Goal: Information Seeking & Learning: Check status

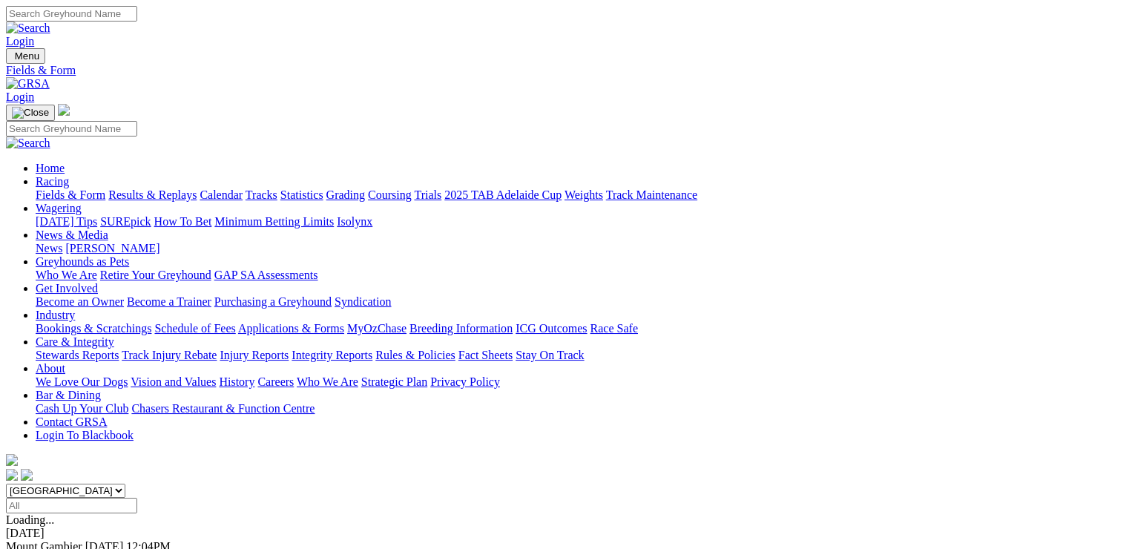
click at [159, 188] on link "Results & Replays" at bounding box center [152, 194] width 88 height 13
click at [125, 484] on select "South Australia New South Wales Northern Territory Queensland Tasmania Victoria…" at bounding box center [65, 491] width 119 height 14
select select "VIC"
click at [102, 484] on select "South Australia New South Wales Northern Territory Queensland Tasmania Victoria…" at bounding box center [65, 491] width 119 height 14
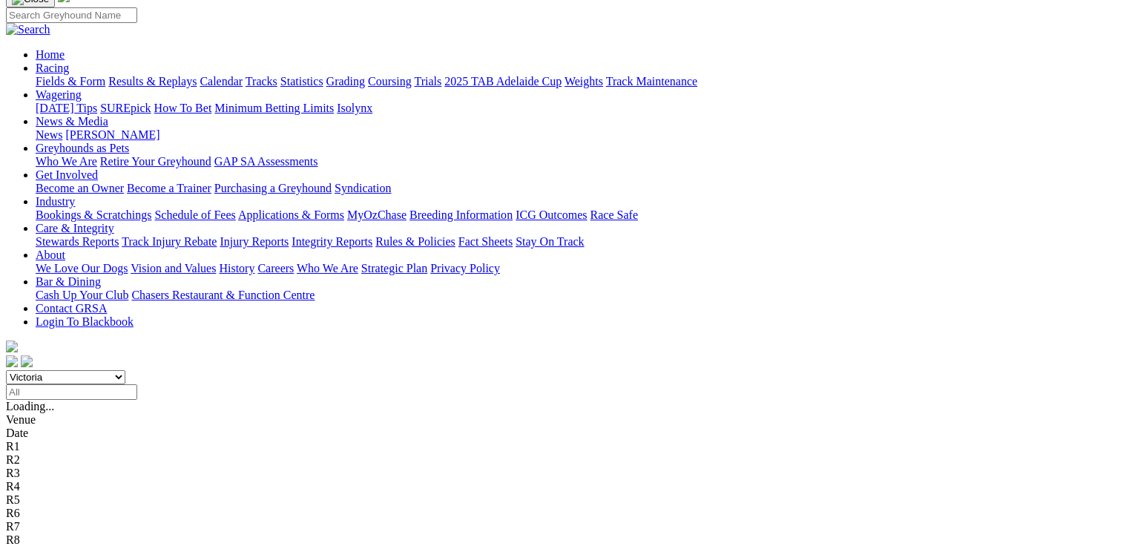
scroll to position [148, 0]
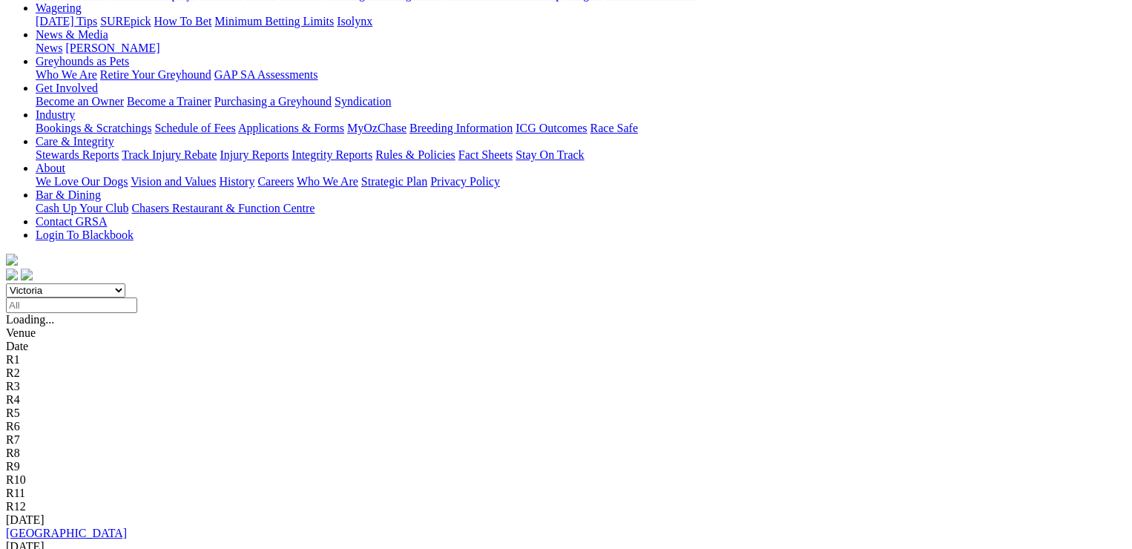
scroll to position [223, 0]
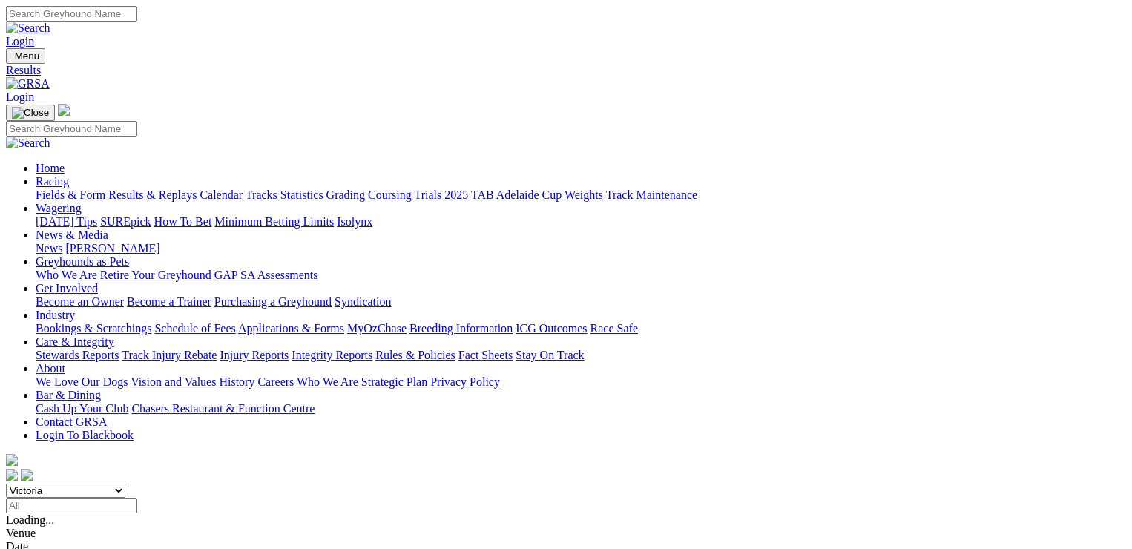
scroll to position [74, 0]
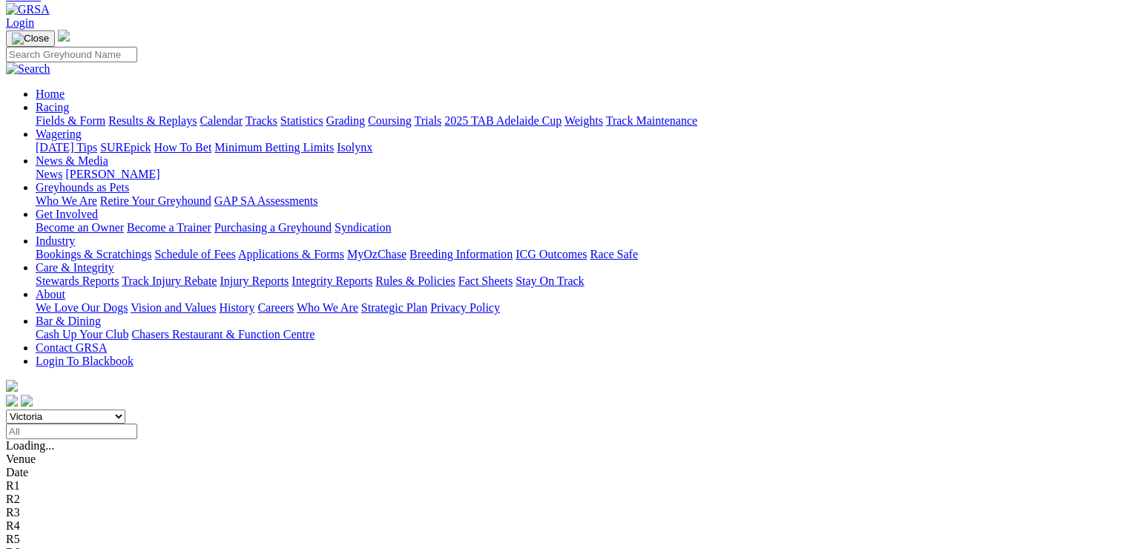
click at [125, 409] on select "[GEOGRAPHIC_DATA] [GEOGRAPHIC_DATA] [GEOGRAPHIC_DATA] [GEOGRAPHIC_DATA] [GEOGRA…" at bounding box center [65, 416] width 119 height 14
select select "SA"
click at [102, 409] on select "[GEOGRAPHIC_DATA] [GEOGRAPHIC_DATA] [GEOGRAPHIC_DATA] [GEOGRAPHIC_DATA] [GEOGRA…" at bounding box center [65, 416] width 119 height 14
